Goal: Information Seeking & Learning: Stay updated

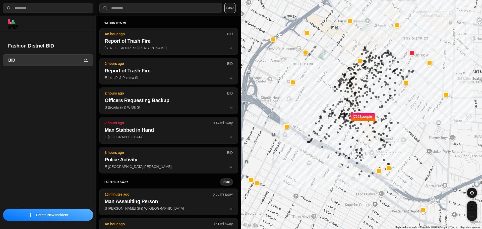
select select "*"
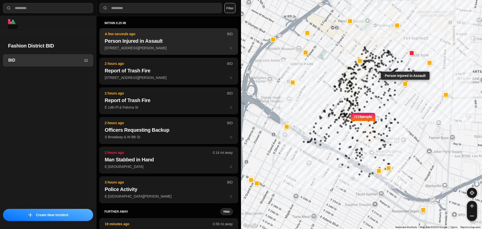
click at [109, 46] on p "700 S San Pedro St ☆" at bounding box center [169, 47] width 128 height 5
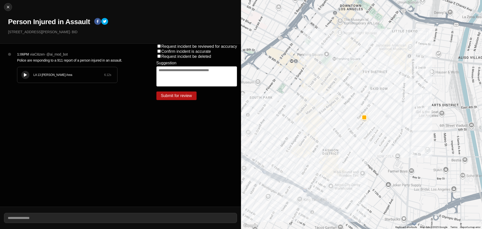
click at [22, 74] on button at bounding box center [25, 75] width 8 height 8
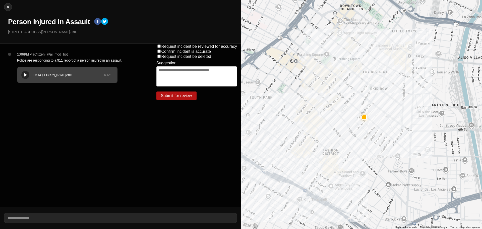
click at [29, 74] on button at bounding box center [25, 75] width 8 height 8
click at [8, 9] on img at bounding box center [8, 7] width 5 height 5
select select "*"
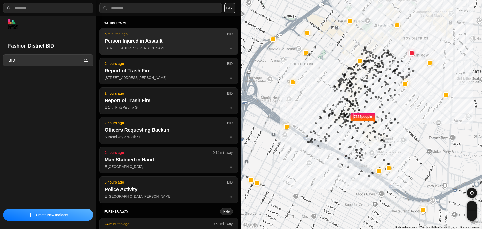
click at [154, 37] on h2 "Person Injured in Assault" at bounding box center [169, 40] width 128 height 7
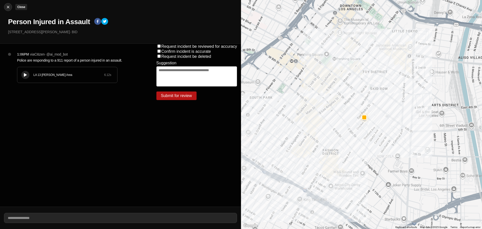
click at [7, 6] on img at bounding box center [8, 7] width 5 height 5
select select "*"
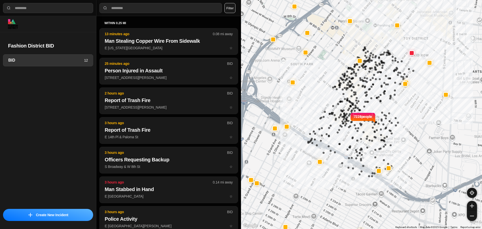
select select "*"
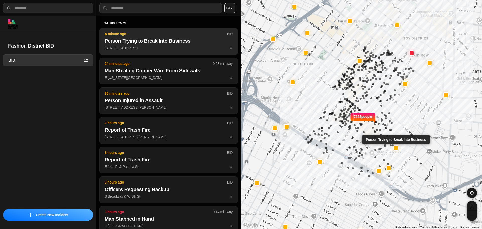
click at [153, 45] on button "A minute ago BID Person Trying to Break Into Business 942 E 12th St ☆" at bounding box center [168, 41] width 139 height 27
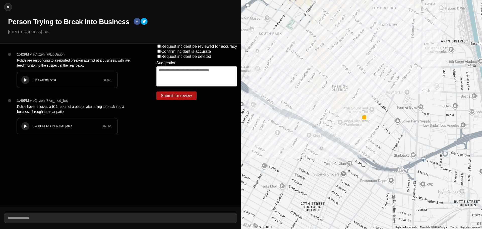
drag, startPoint x: 24, startPoint y: 122, endPoint x: 54, endPoint y: 109, distance: 32.8
click at [24, 122] on button at bounding box center [25, 126] width 8 height 8
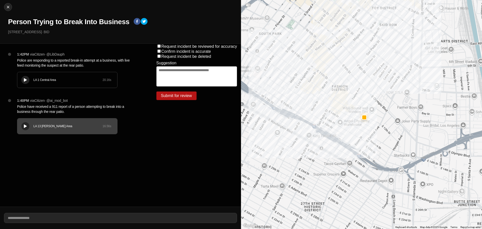
drag, startPoint x: 27, startPoint y: 78, endPoint x: 50, endPoint y: 76, distance: 22.4
click at [27, 78] on div at bounding box center [25, 80] width 5 height 4
click at [38, 86] on div "LA 1 Central Area 20.16 s" at bounding box center [67, 80] width 100 height 16
click at [29, 86] on div "LA 1 Central Area 20.16 s" at bounding box center [67, 80] width 100 height 16
click at [45, 84] on div "LA 1 Central Area 20.16 s" at bounding box center [67, 80] width 100 height 16
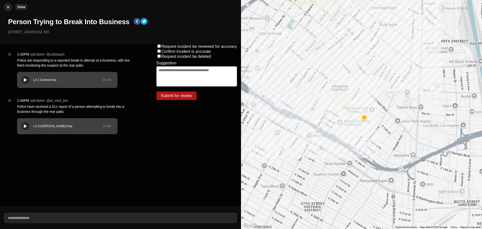
click at [7, 5] on img at bounding box center [8, 7] width 5 height 5
select select "*"
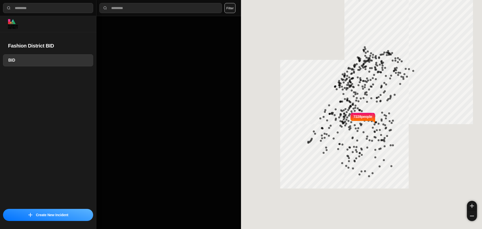
select select "*"
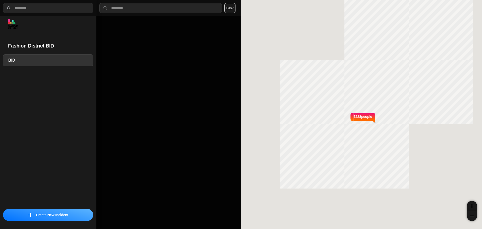
select select "*"
